Goal: Use online tool/utility: Utilize a website feature to perform a specific function

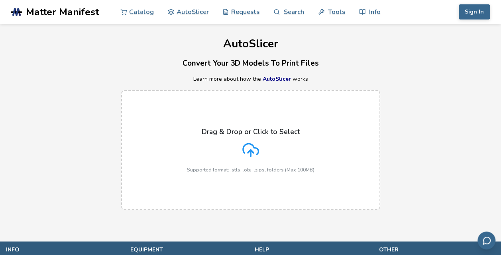
click at [261, 156] on div "Drag & Drop or Click to Select Supported format: .stls, .obj, .zips, folders (M…" at bounding box center [251, 150] width 128 height 45
click at [0, 0] on input "Drag & Drop or Click to Select Supported format: .stls, .obj, .zips, folders (M…" at bounding box center [0, 0] width 0 height 0
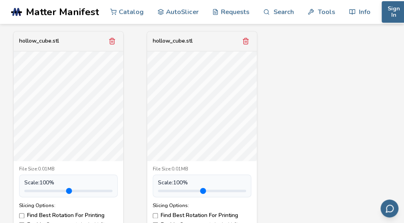
scroll to position [292, 0]
click at [247, 40] on icon "Remove model" at bounding box center [245, 40] width 7 height 7
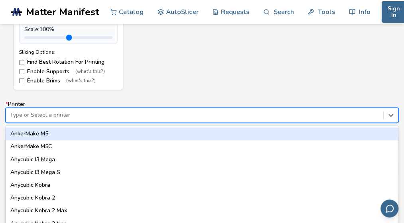
scroll to position [470, 0]
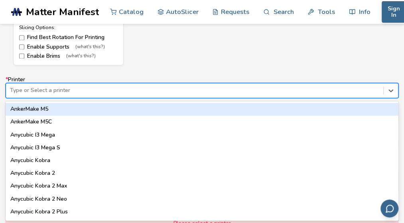
click at [165, 98] on div "64 results available. Use Up and Down to choose options, press Enter to select …" at bounding box center [202, 90] width 393 height 15
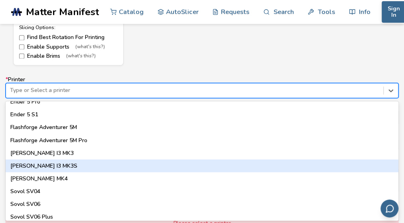
scroll to position [702, 0]
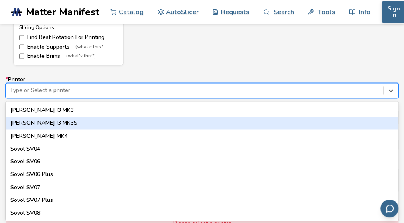
click at [83, 122] on div "Prusa I3 MK3S" at bounding box center [202, 123] width 393 height 13
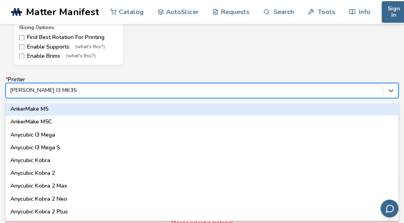
click at [92, 88] on div at bounding box center [194, 90] width 369 height 8
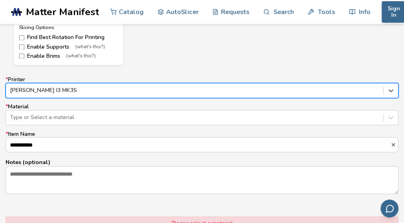
click at [92, 88] on div at bounding box center [194, 90] width 369 height 8
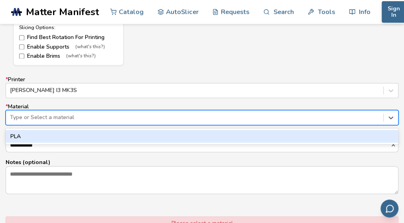
click at [74, 122] on div "Type or Select a material" at bounding box center [194, 117] width 377 height 11
click at [64, 140] on div "PLA" at bounding box center [202, 136] width 393 height 13
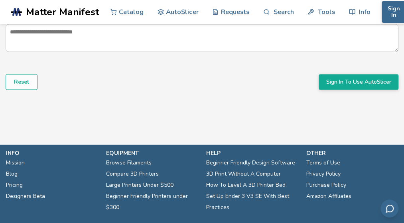
scroll to position [611, 0]
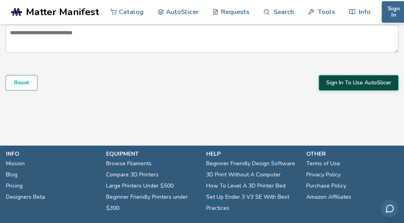
click at [346, 80] on button "Sign In To Use AutoSlicer" at bounding box center [358, 82] width 80 height 15
